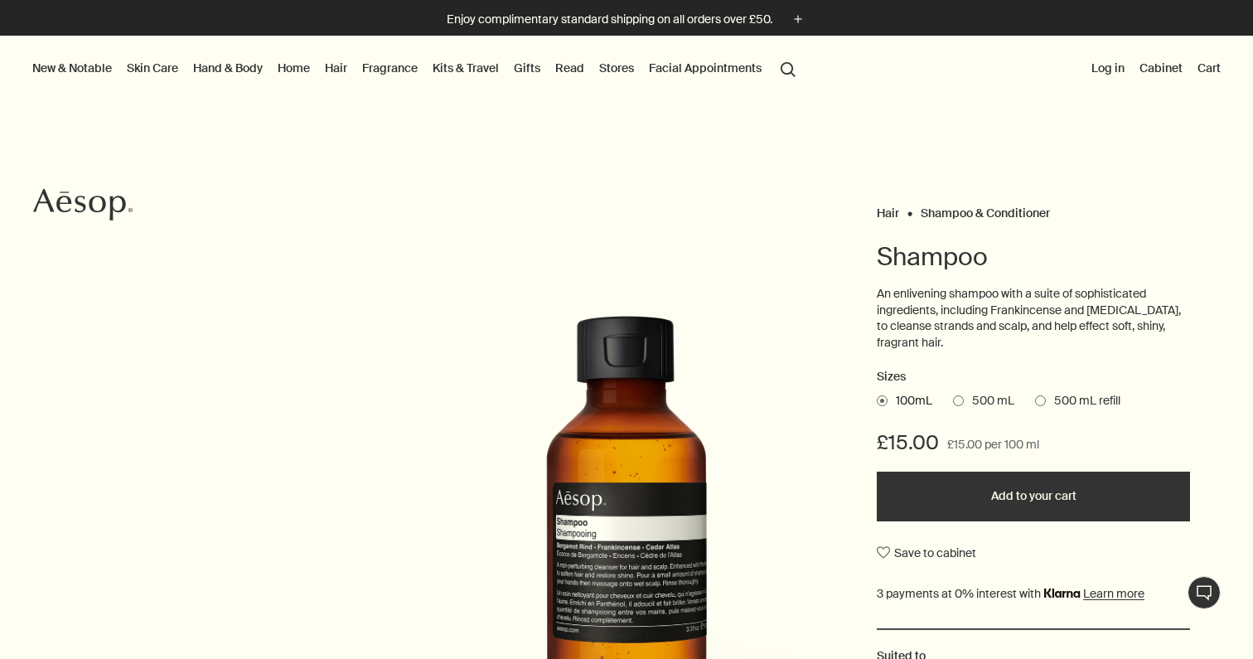
click at [1070, 401] on span "500 mL refill" at bounding box center [1083, 401] width 75 height 17
click at [1035, 401] on input "500 mL refill" at bounding box center [1035, 398] width 0 height 11
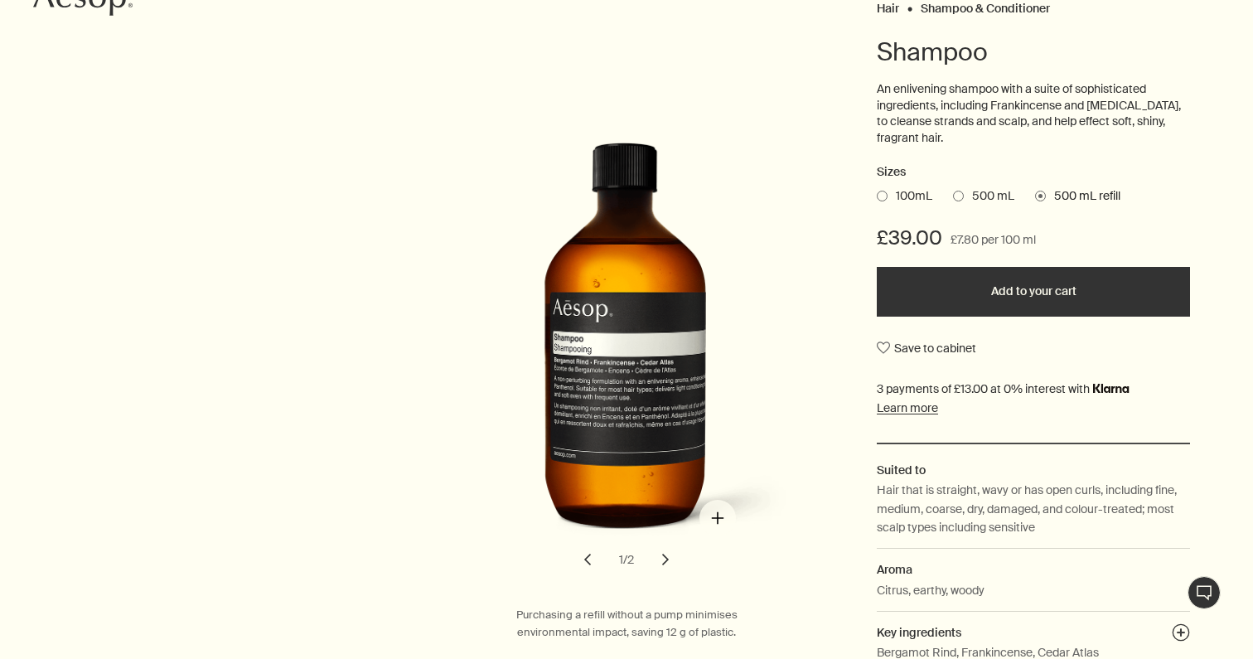
scroll to position [208, 0]
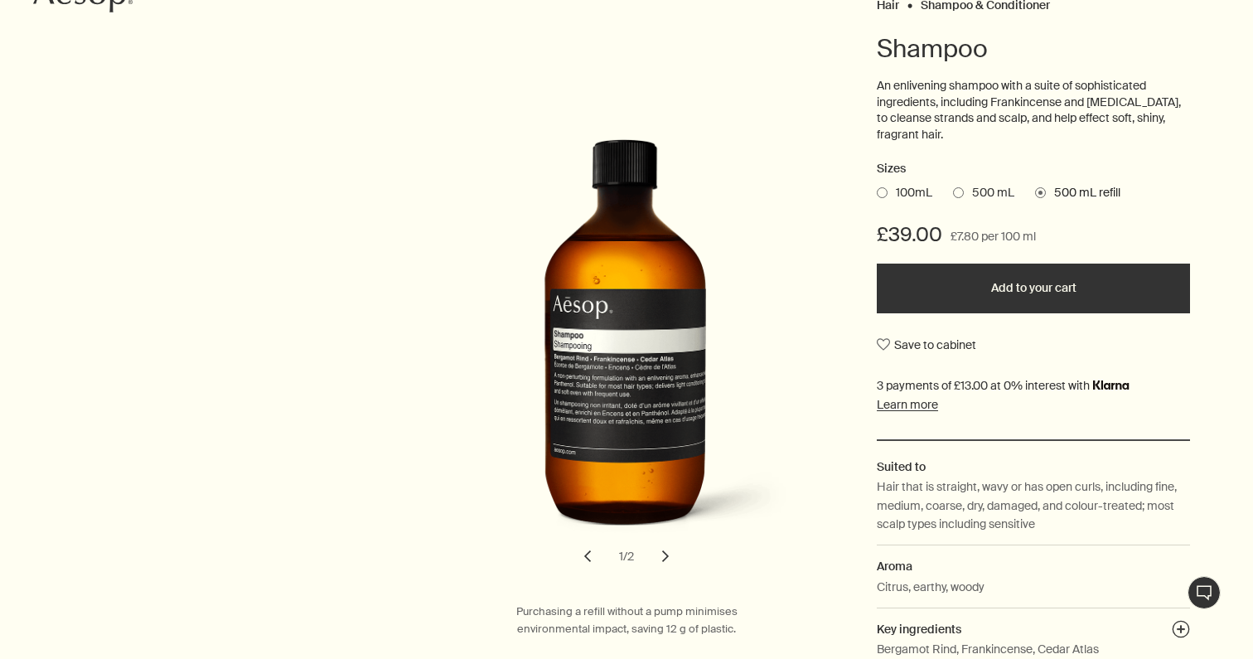
click at [988, 190] on span "500 mL" at bounding box center [989, 193] width 51 height 17
click at [953, 190] on input "500 mL" at bounding box center [953, 190] width 0 height 11
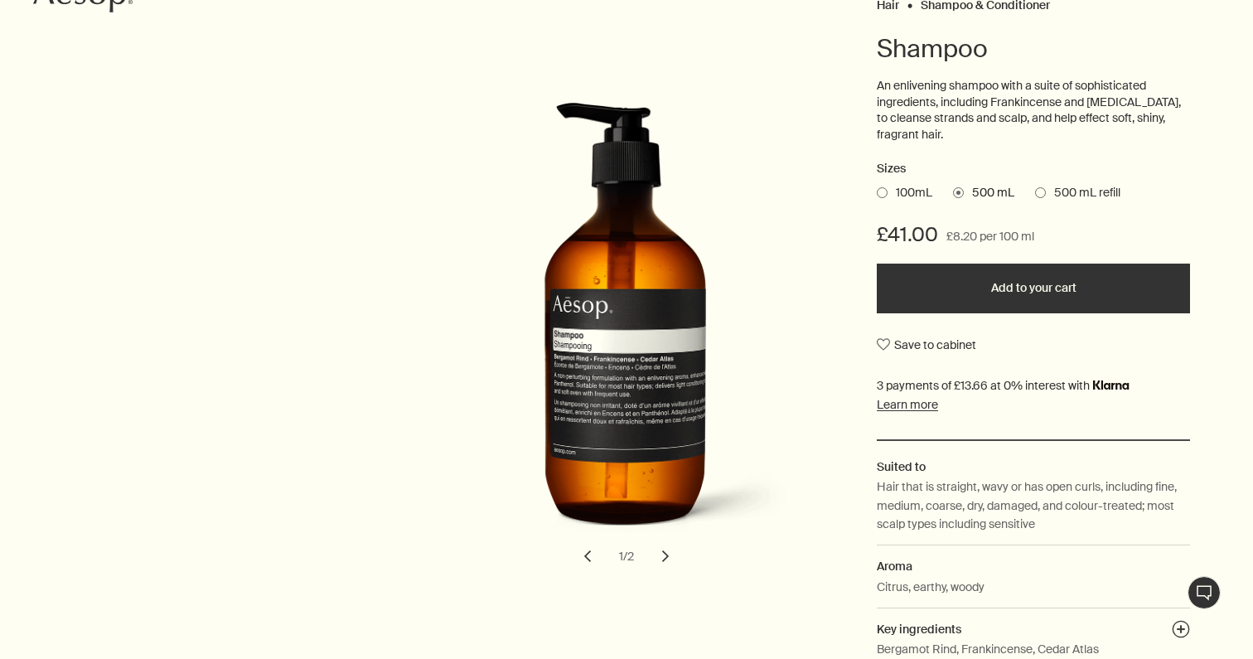
click at [1074, 192] on span "500 mL refill" at bounding box center [1083, 193] width 75 height 17
click at [1035, 192] on input "500 mL refill" at bounding box center [1035, 190] width 0 height 11
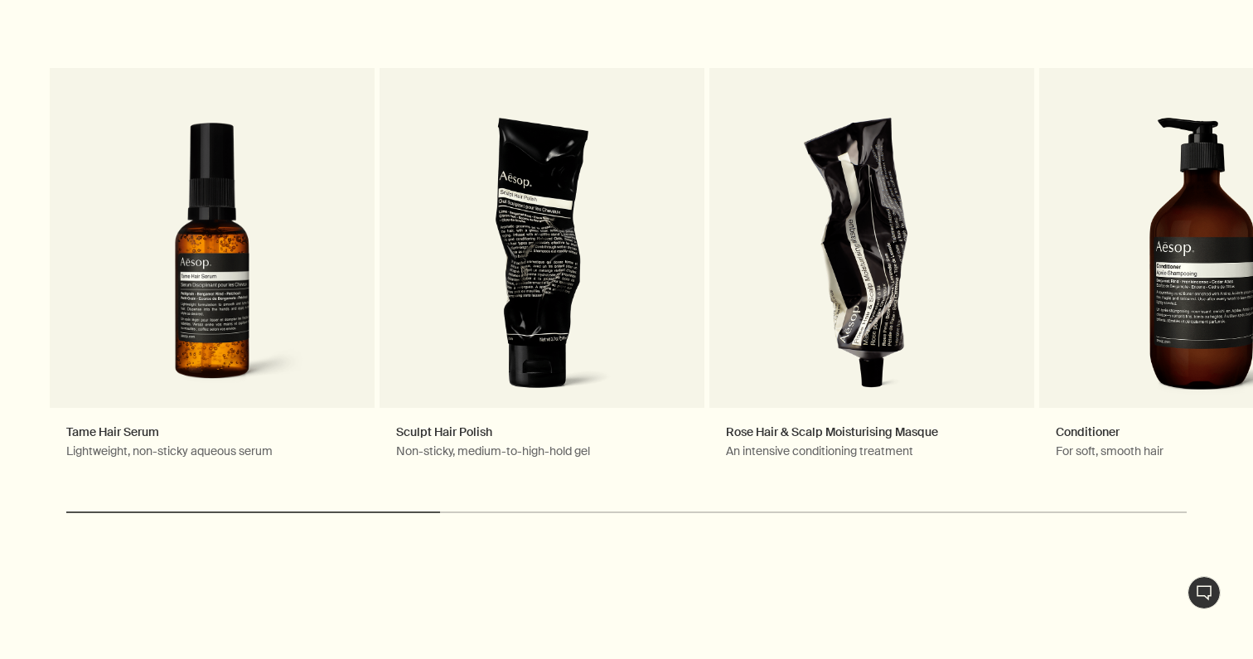
scroll to position [2014, 0]
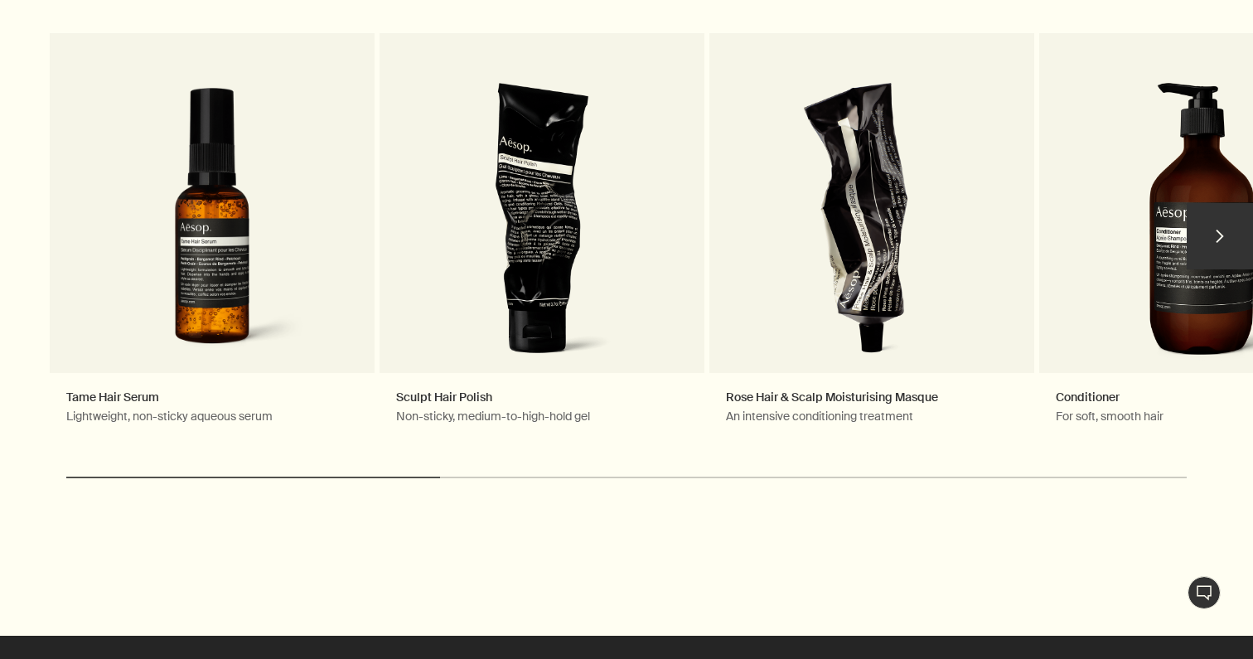
click at [1223, 234] on button "chevron" at bounding box center [1220, 236] width 66 height 66
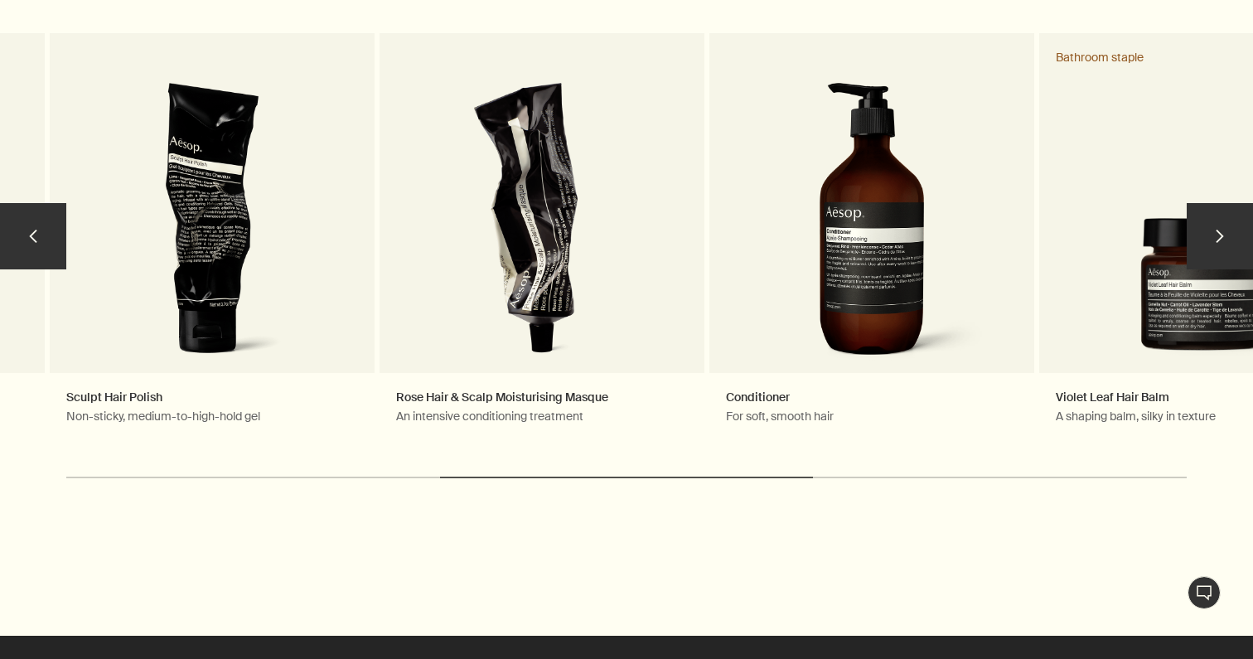
click at [1223, 234] on button "chevron" at bounding box center [1220, 236] width 66 height 66
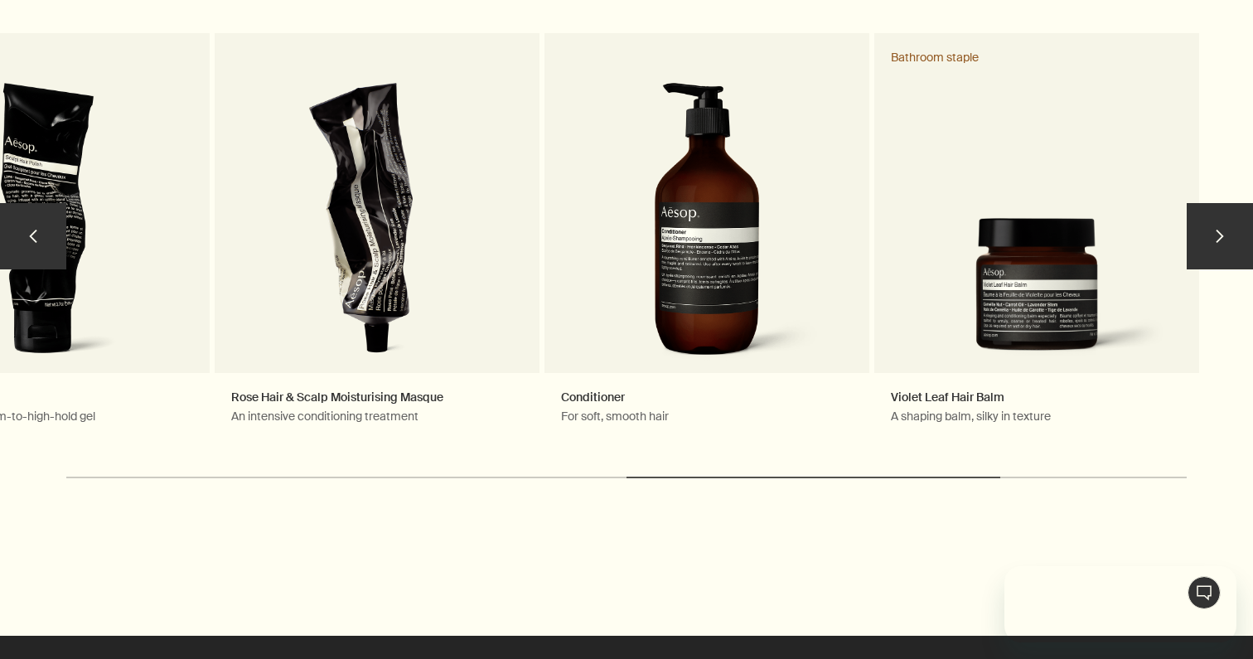
scroll to position [0, 0]
click at [1223, 234] on button "chevron" at bounding box center [1220, 236] width 66 height 66
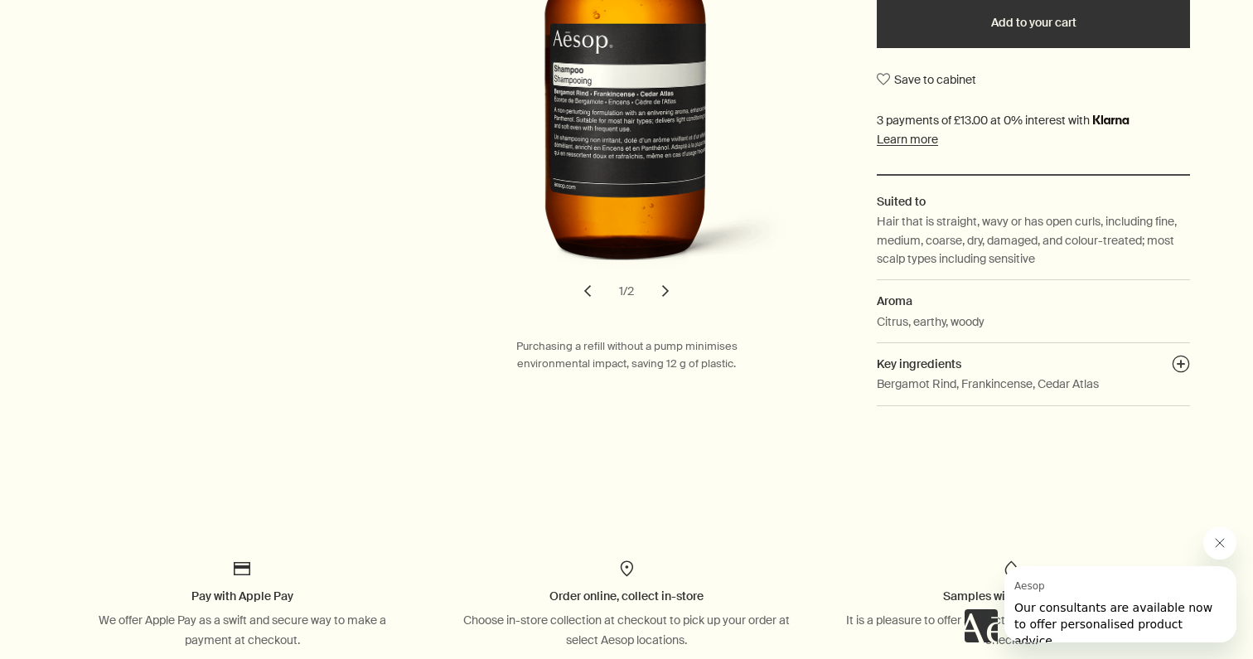
scroll to position [379, 0]
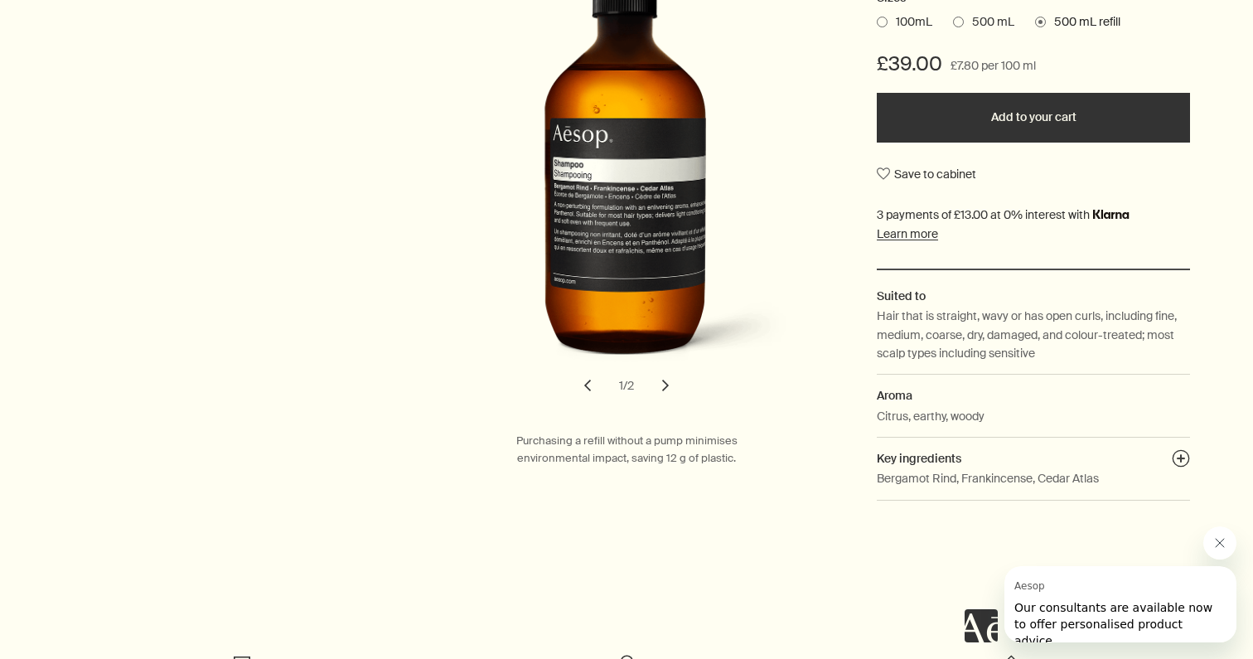
click at [1038, 114] on button "Add to your cart" at bounding box center [1033, 118] width 313 height 50
click at [1220, 545] on icon "Close message from Aesop" at bounding box center [1220, 542] width 13 height 13
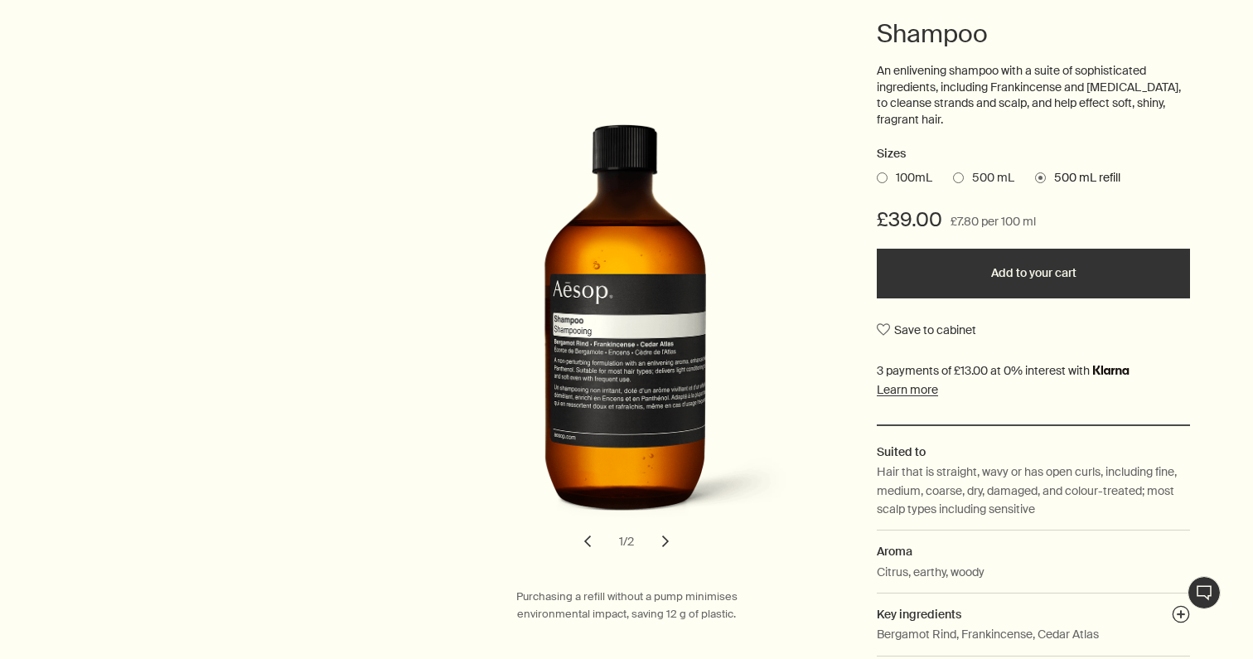
scroll to position [0, 0]
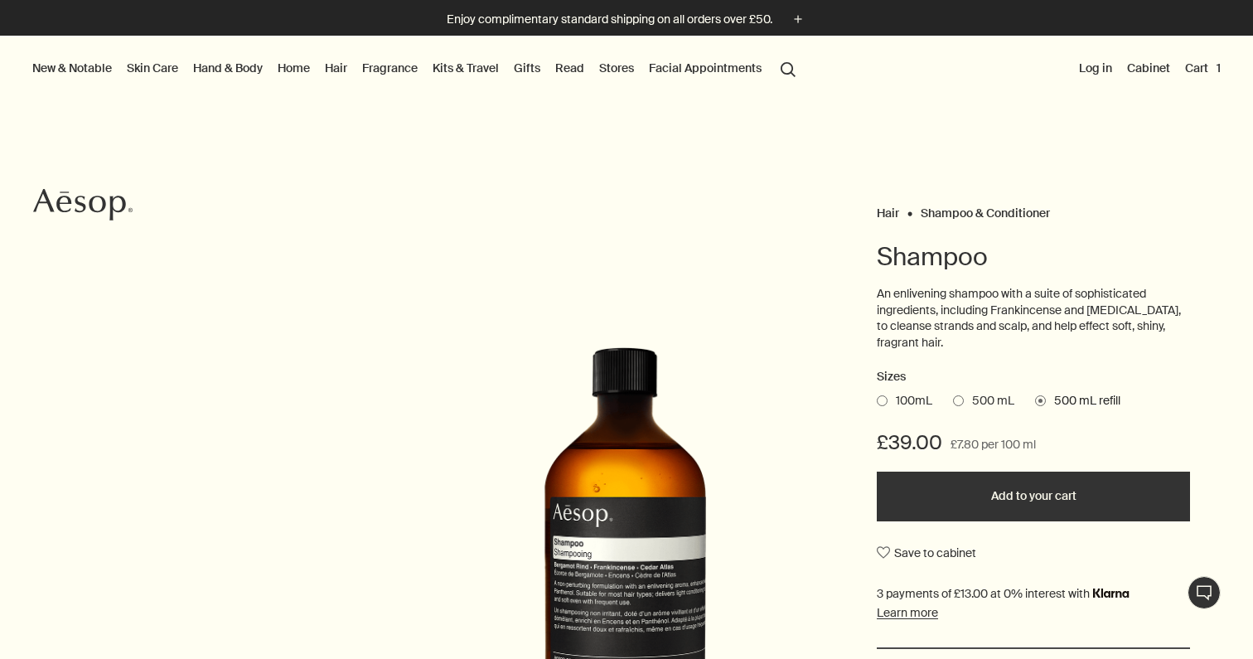
click at [1201, 68] on button "Cart 1" at bounding box center [1203, 68] width 42 height 22
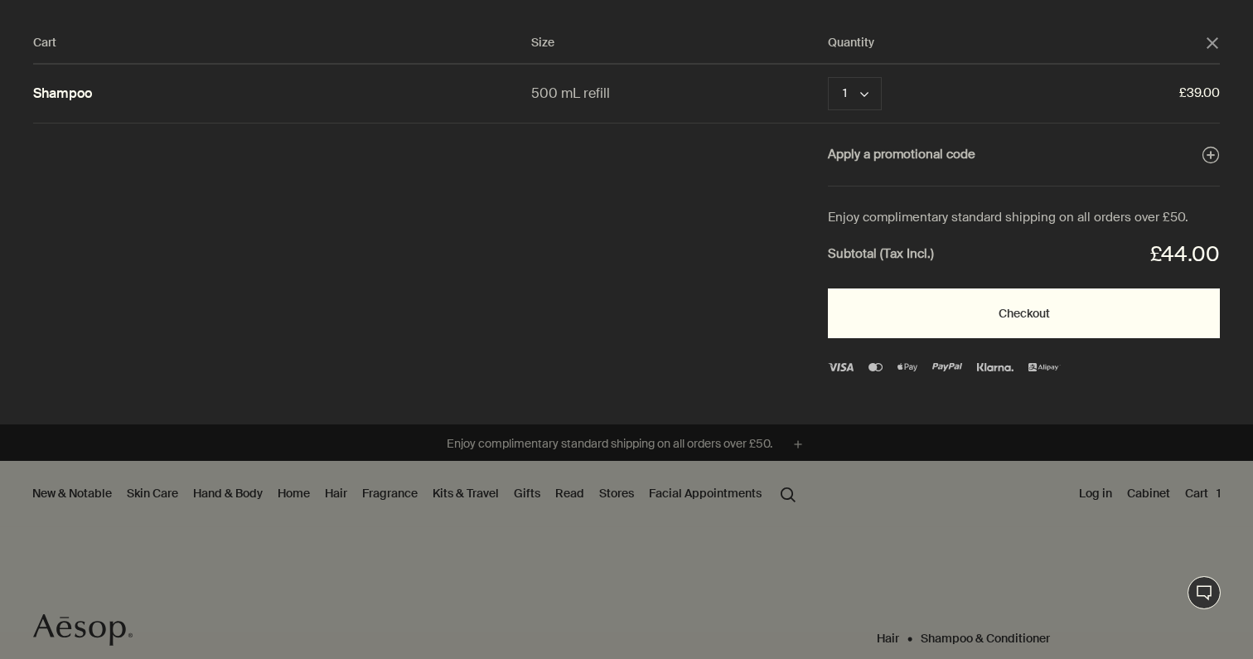
click at [1018, 316] on button "Checkout" at bounding box center [1024, 313] width 392 height 50
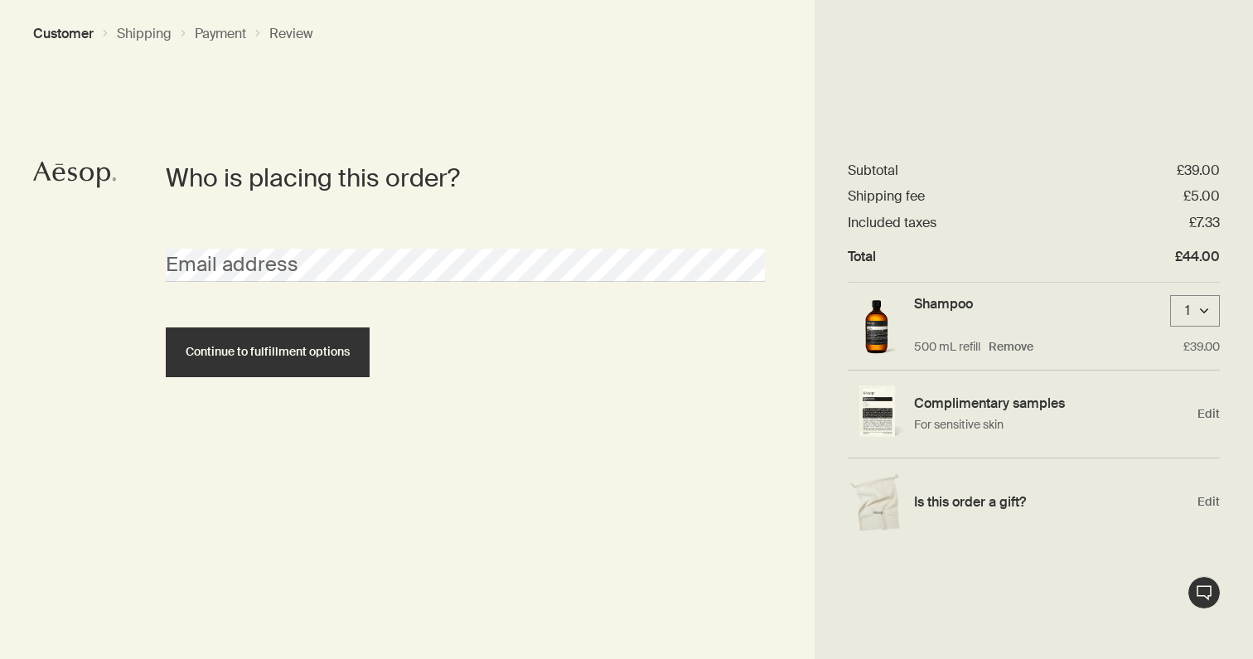
click at [271, 248] on div "Email address" at bounding box center [466, 251] width 616 height 62
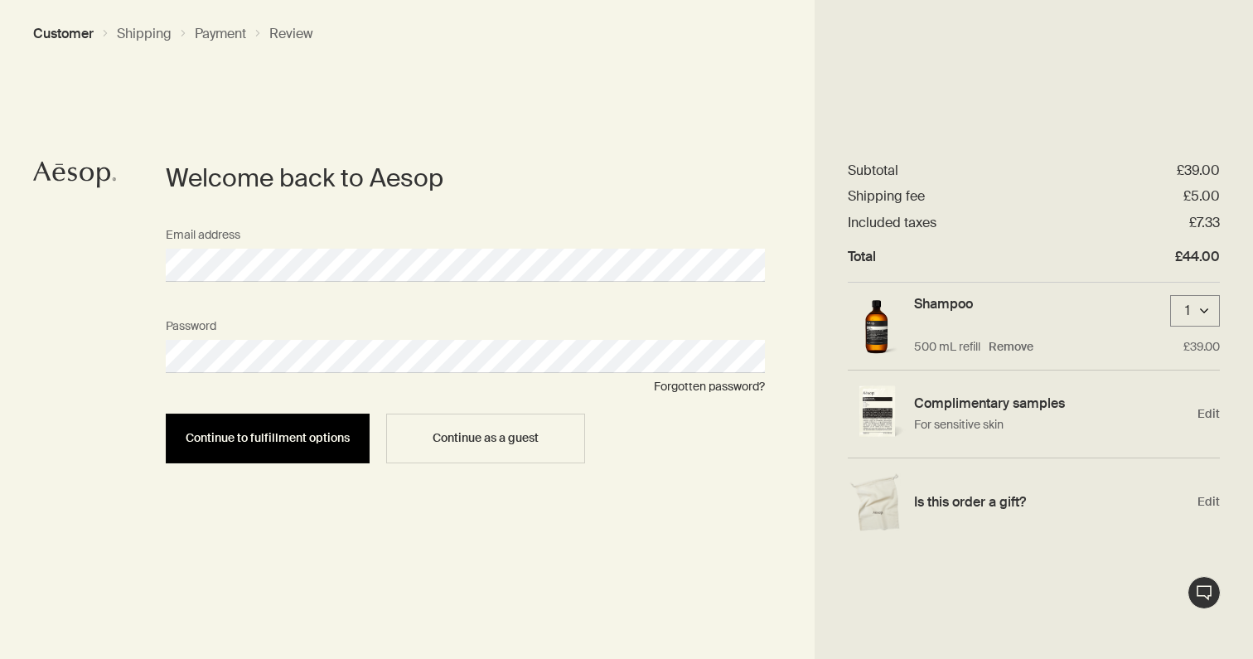
click at [296, 437] on span "Continue to fulfillment options" at bounding box center [268, 438] width 164 height 12
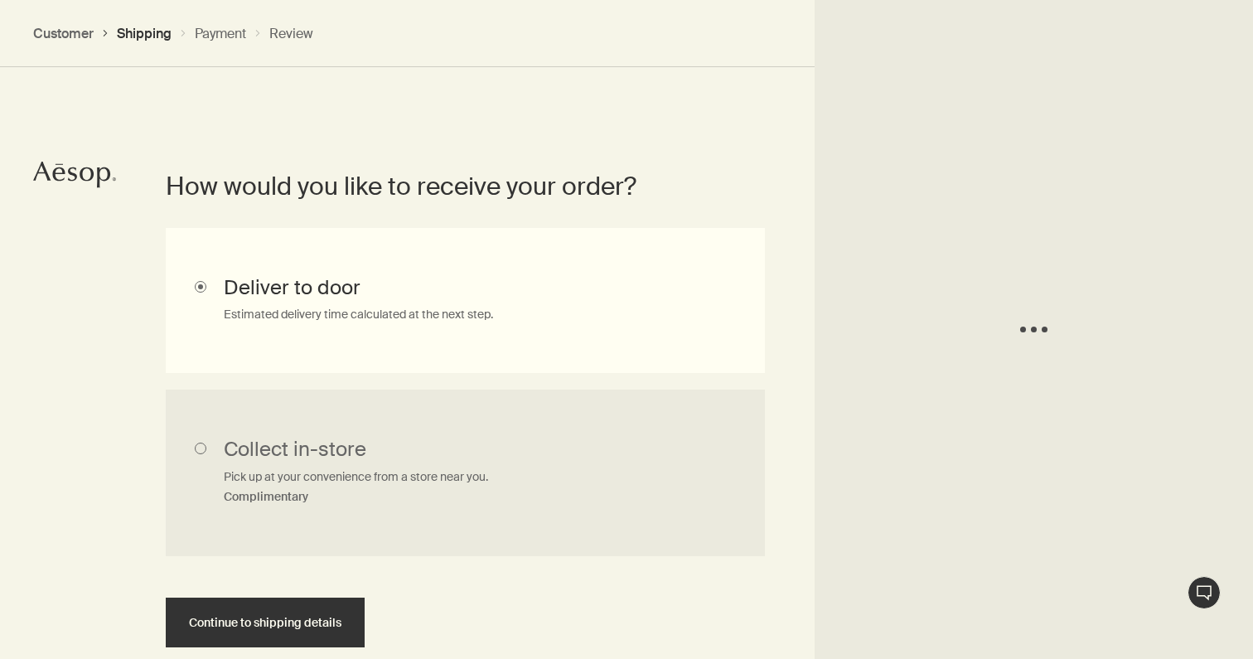
scroll to position [372, 0]
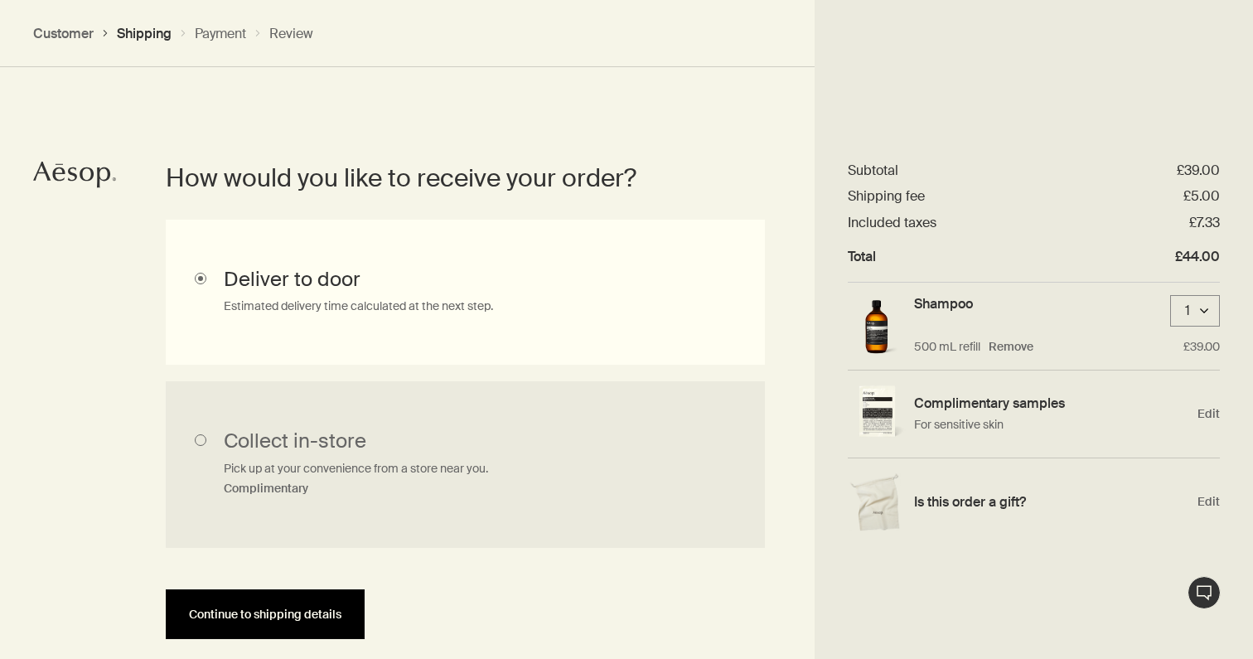
click at [308, 613] on span "Continue to shipping details" at bounding box center [265, 614] width 153 height 12
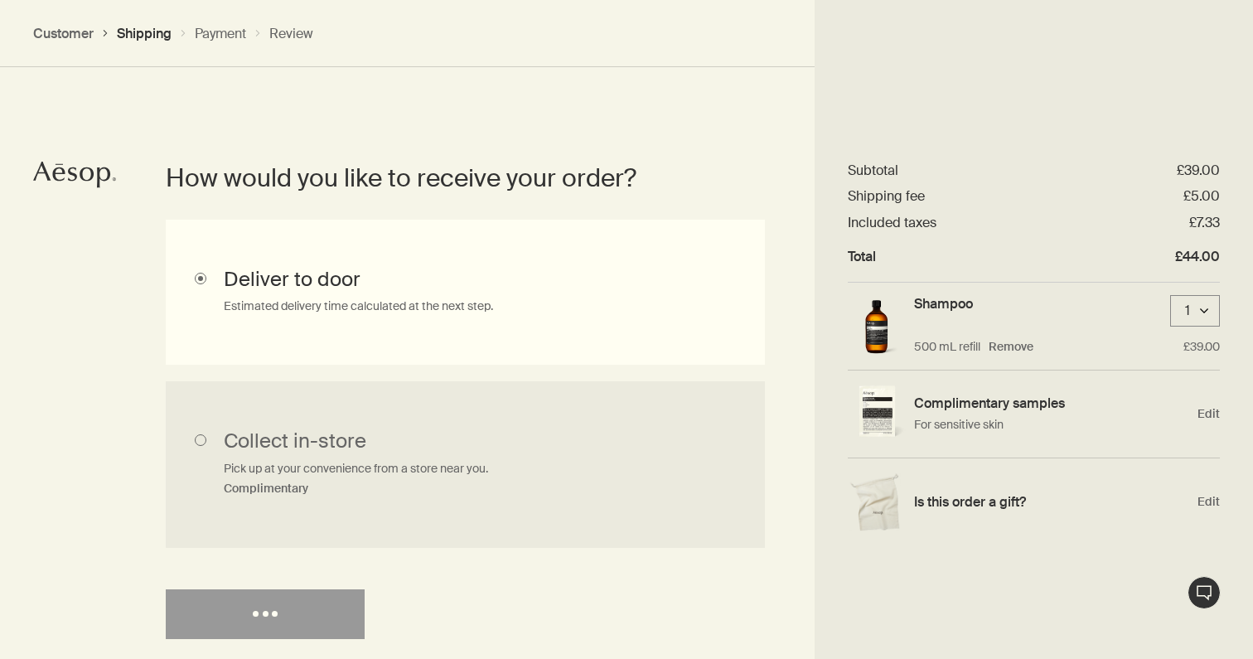
select select "GB"
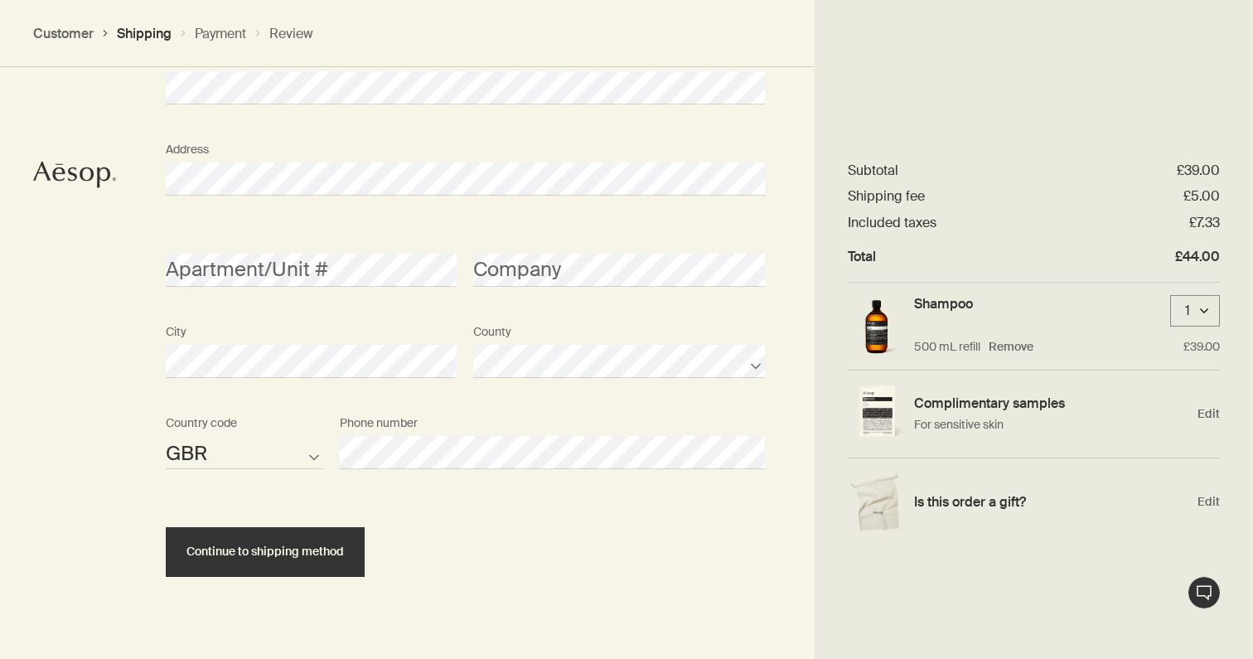
scroll to position [1106, 0]
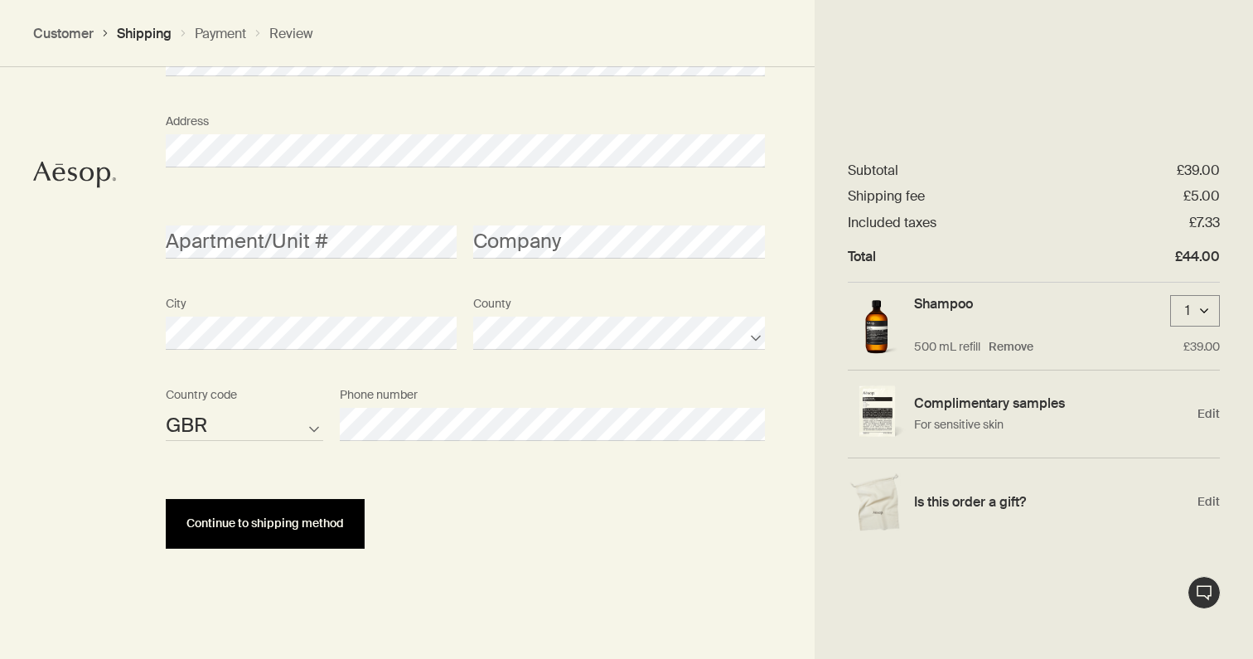
click at [279, 528] on span "Continue to shipping method" at bounding box center [266, 523] width 158 height 12
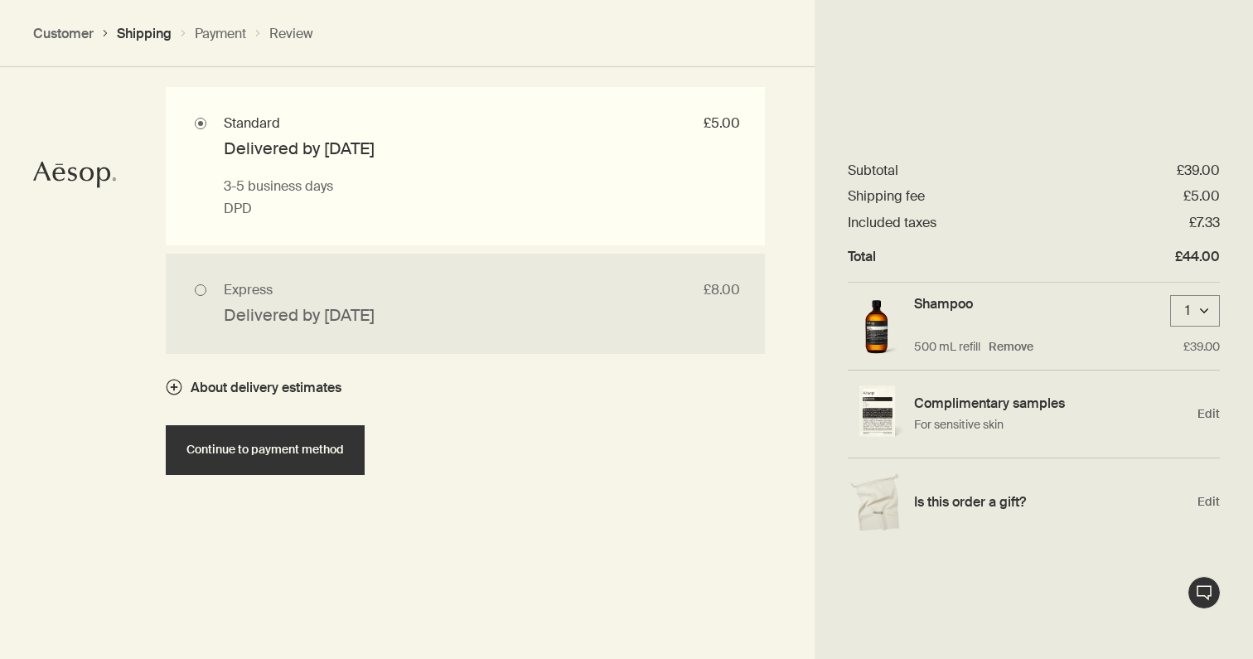
scroll to position [1579, 0]
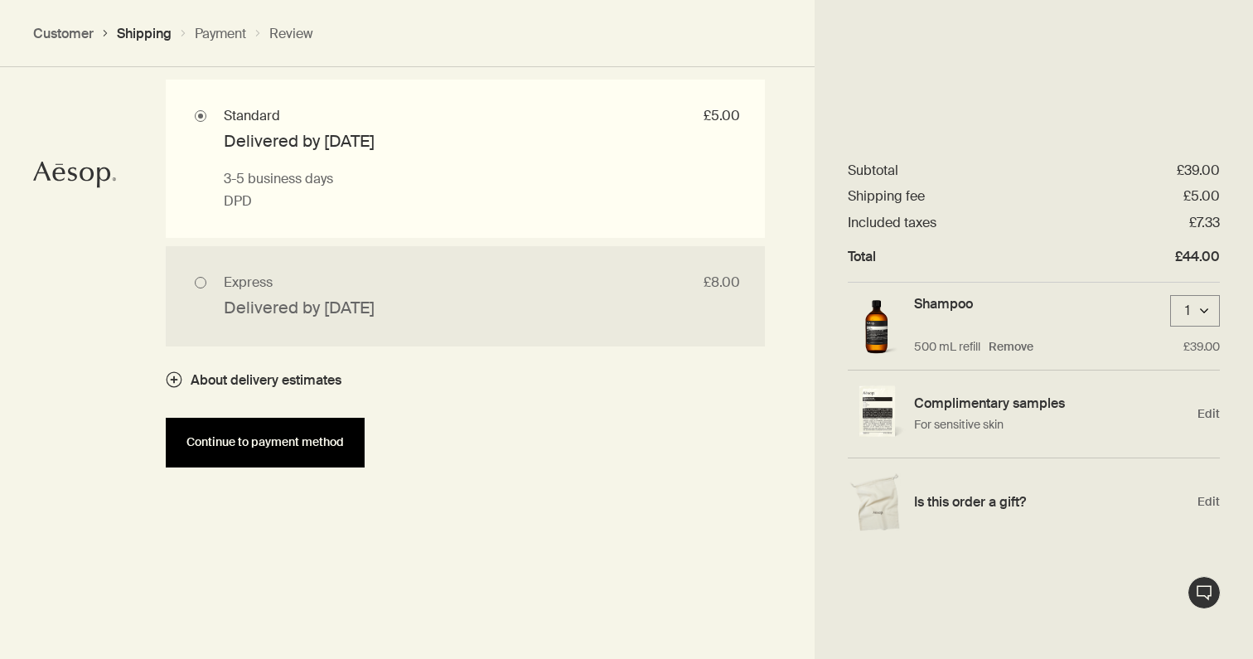
click at [283, 443] on span "Continue to payment method" at bounding box center [266, 442] width 158 height 12
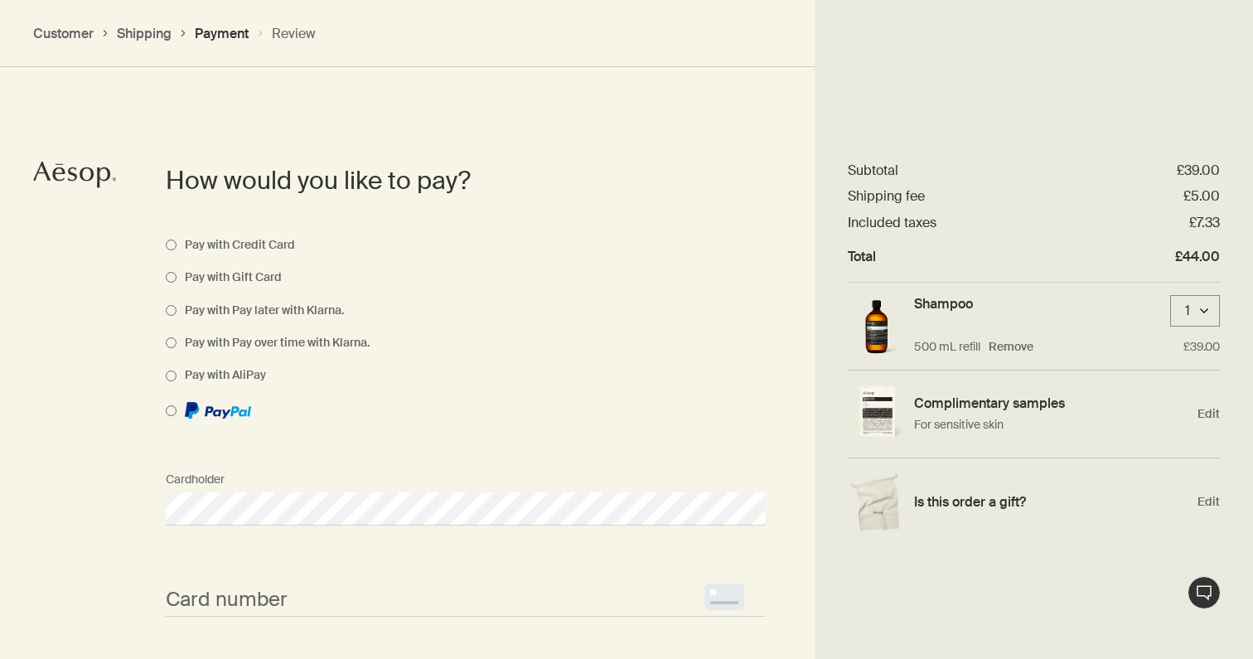
scroll to position [1179, 0]
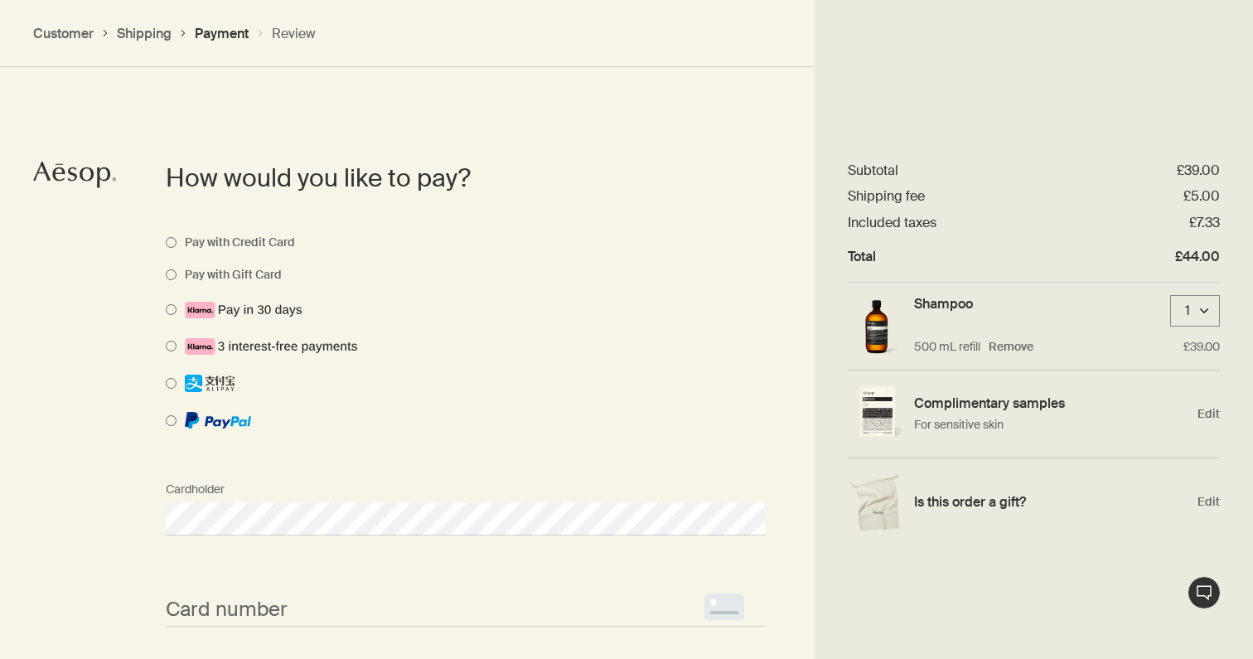
click at [381, 488] on div "Cardholder" at bounding box center [466, 504] width 616 height 62
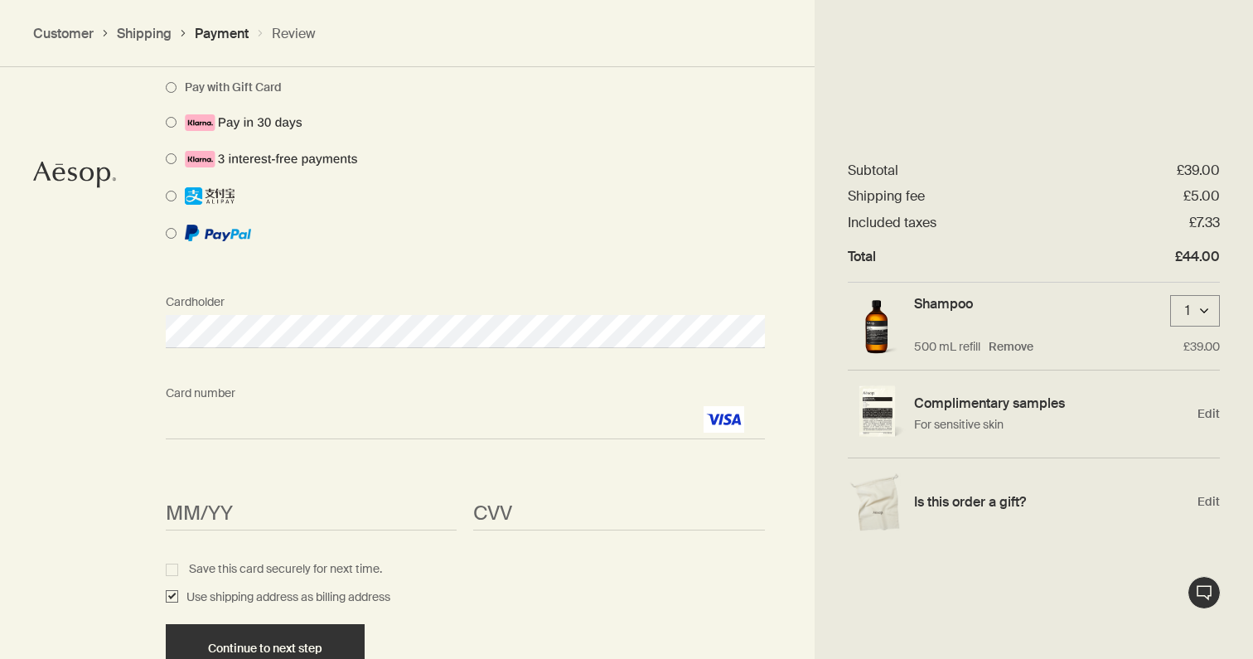
scroll to position [1414, 0]
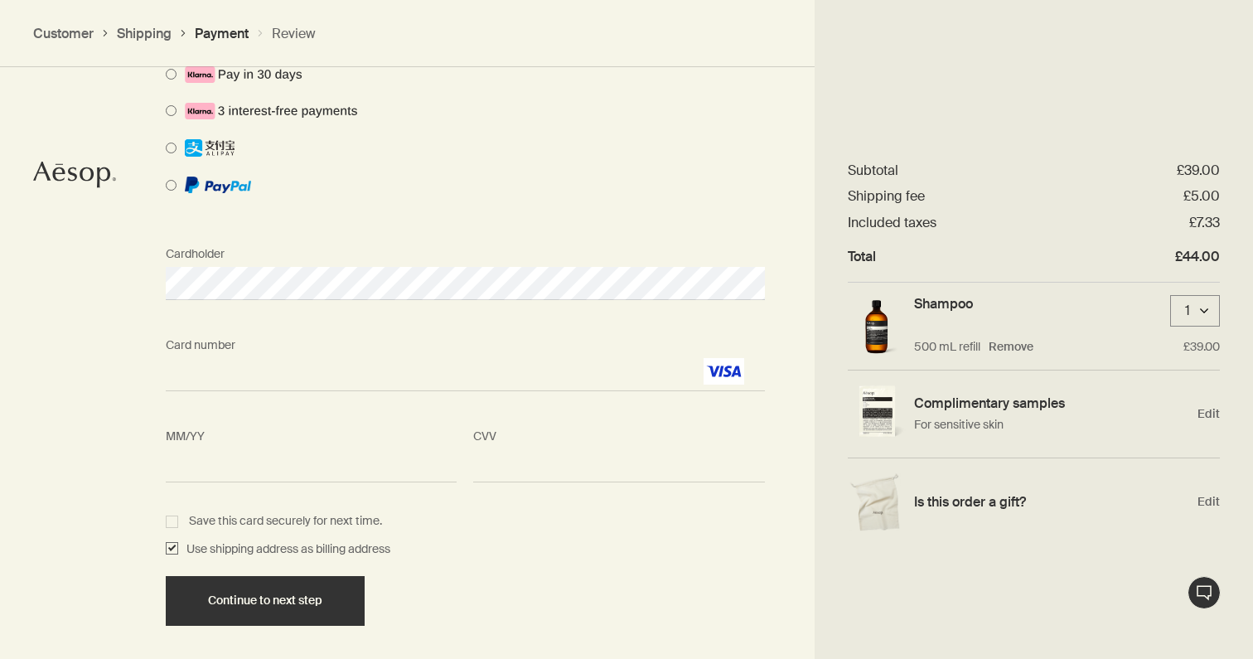
click at [489, 455] on span "<p>Your browser does not support iframes.</p>" at bounding box center [618, 465] width 291 height 33
click at [502, 432] on div "CVV <p>Your browser does not support iframes.</p>" at bounding box center [619, 451] width 308 height 62
click at [594, 531] on label "Save this card securely for next time." at bounding box center [465, 521] width 599 height 20
click at [180, 525] on input "Save this card securely for next time." at bounding box center [174, 519] width 11 height 11
checkbox input "true"
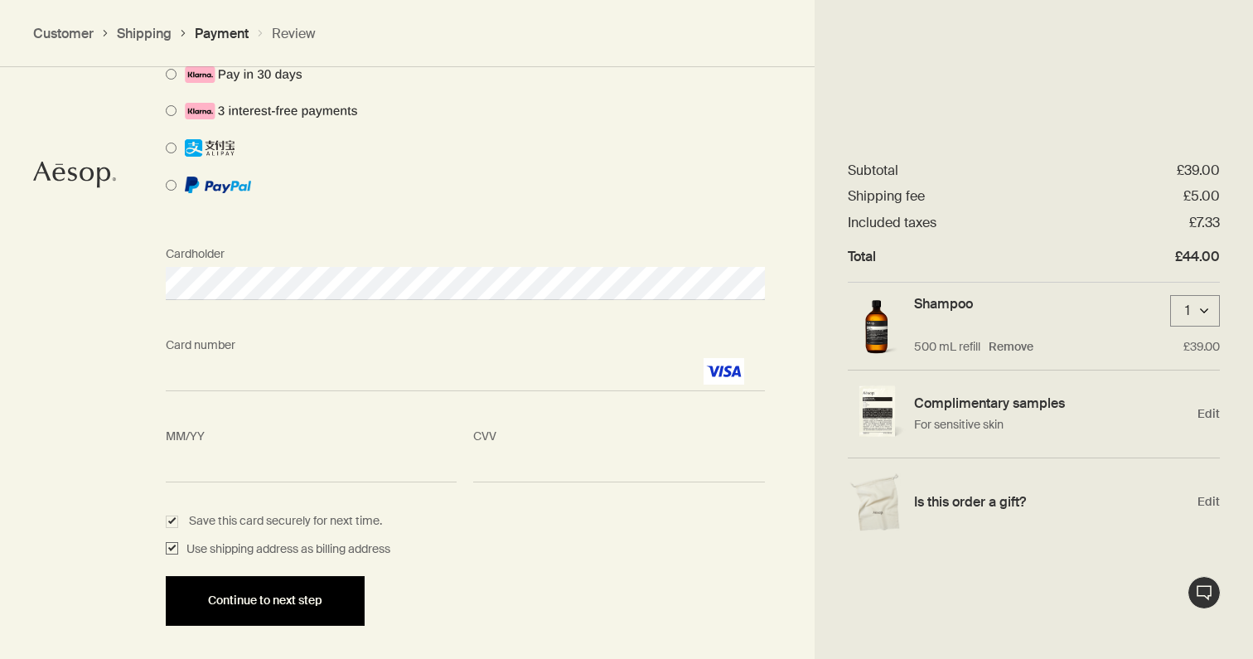
click at [267, 602] on span "Continue to next step" at bounding box center [265, 600] width 114 height 12
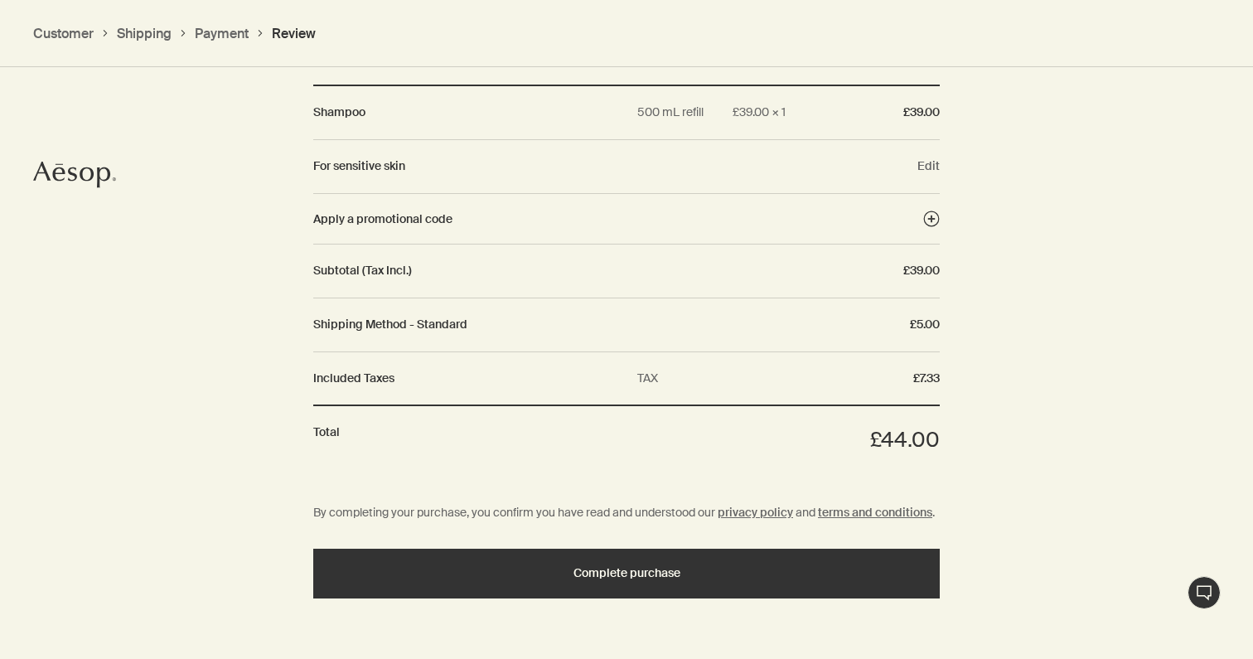
scroll to position [1878, 0]
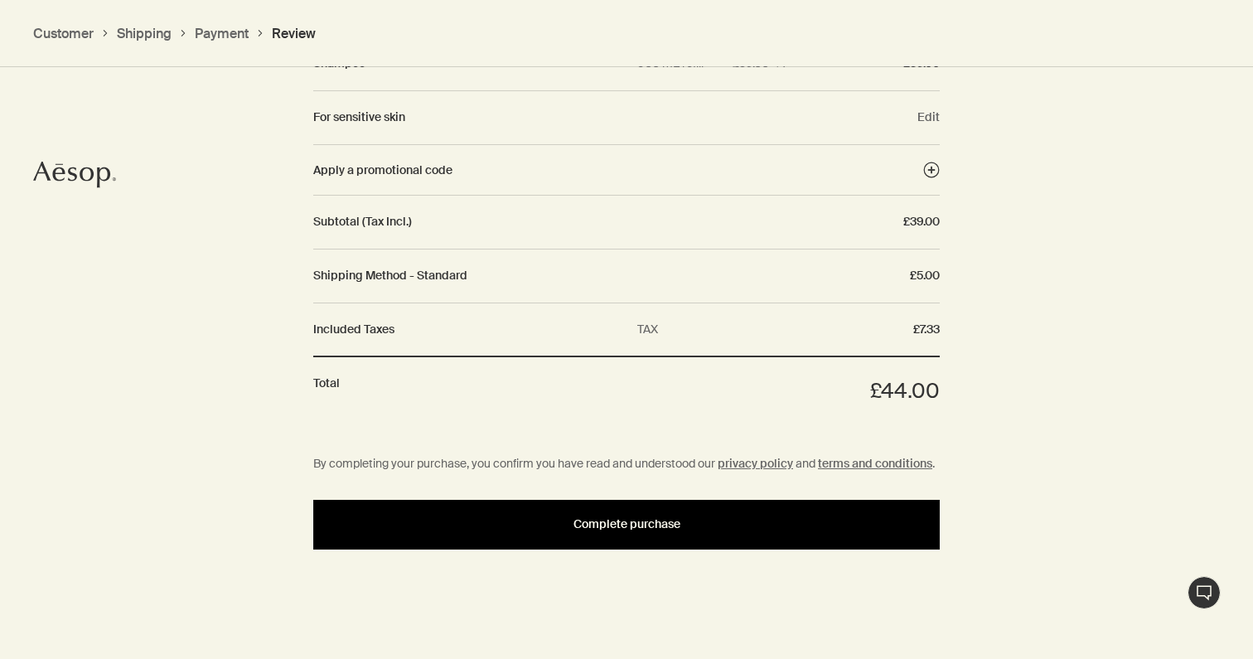
click at [618, 525] on span "Complete purchase" at bounding box center [627, 524] width 107 height 12
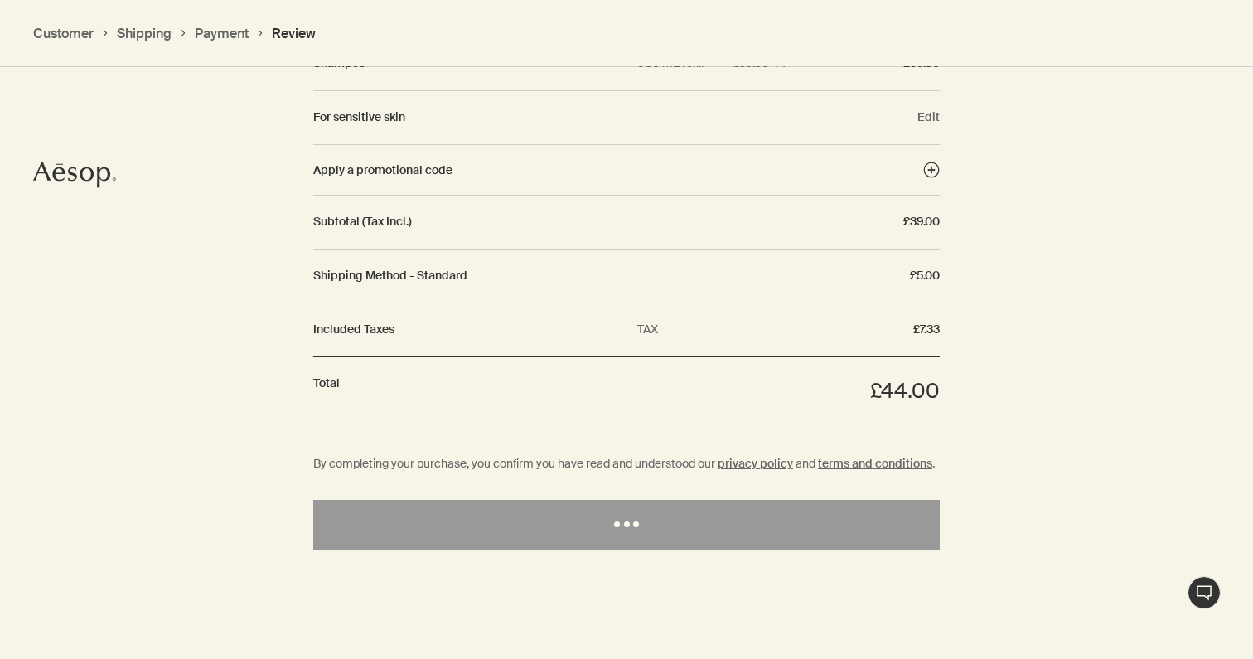
scroll to position [0, 0]
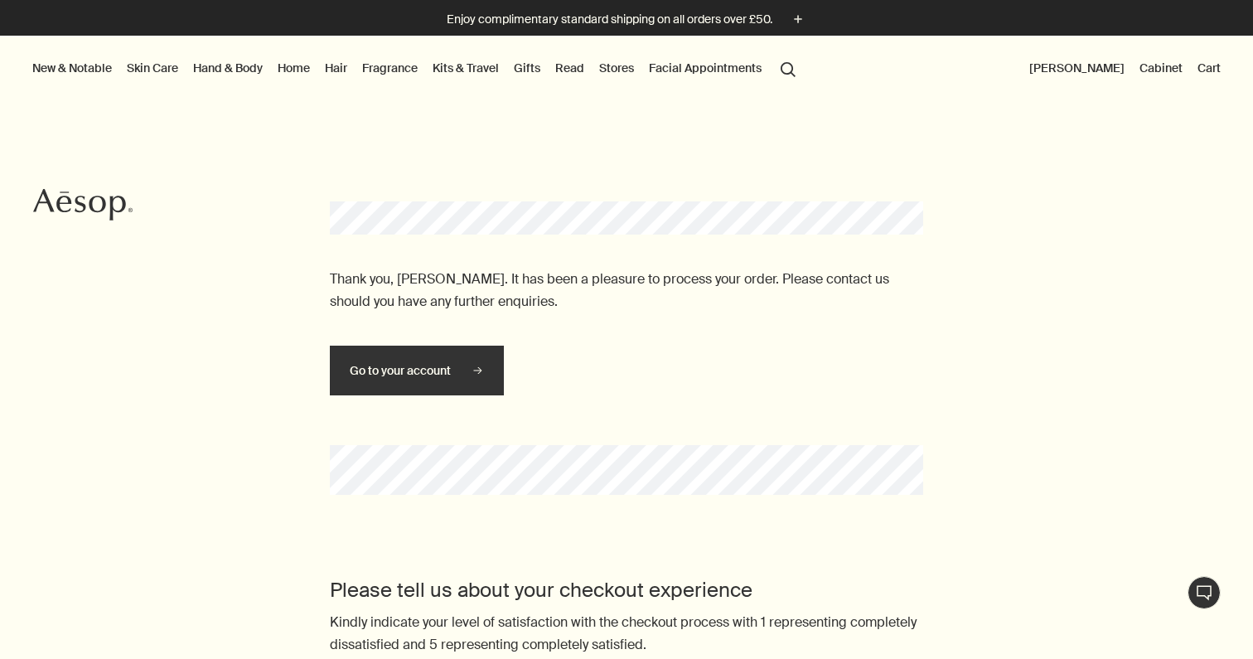
click at [1094, 71] on button "Mandy Bonnell" at bounding box center [1077, 68] width 102 height 22
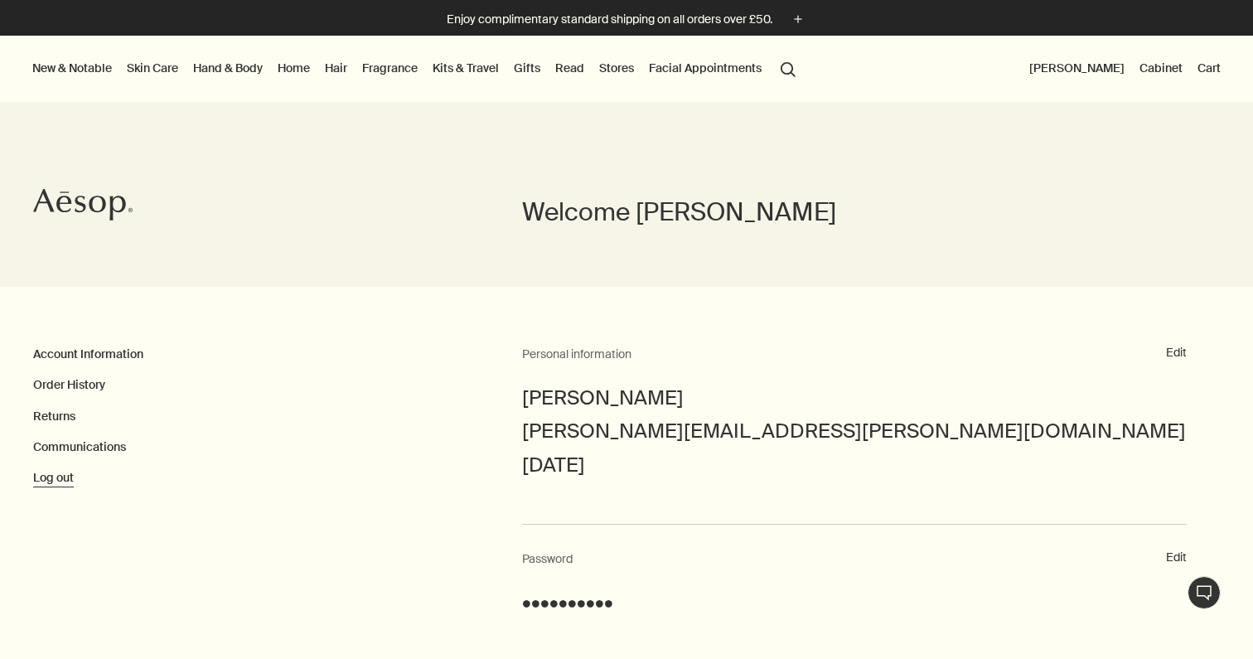
click at [51, 482] on button "Log out" at bounding box center [53, 478] width 41 height 17
